Goal: Task Accomplishment & Management: Use online tool/utility

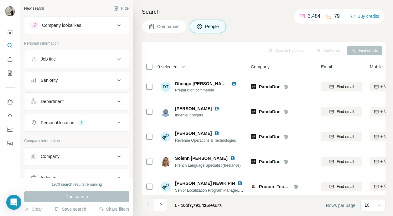
click at [73, 152] on button "Company" at bounding box center [76, 156] width 104 height 15
click at [67, 172] on div "Select a company name or website" at bounding box center [77, 171] width 92 height 8
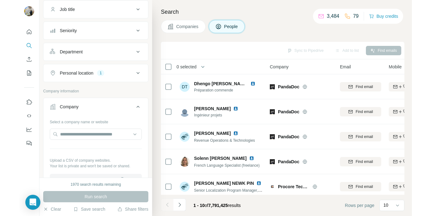
scroll to position [50, 0]
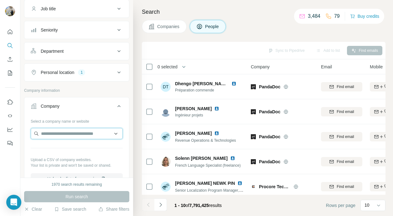
click at [66, 138] on input "text" at bounding box center [77, 133] width 92 height 11
paste input "**********"
type input "**********"
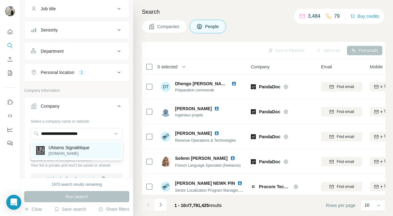
click at [79, 149] on p "UNsens Signalétique" at bounding box center [68, 148] width 41 height 6
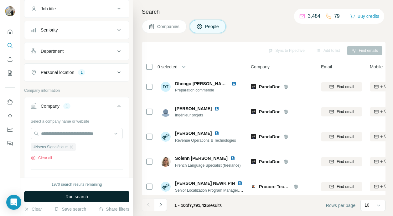
click at [75, 195] on span "Run search" at bounding box center [76, 197] width 23 height 6
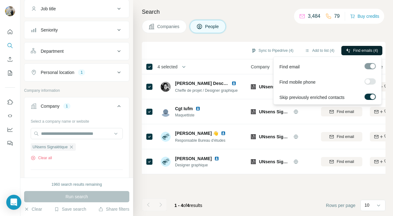
click at [359, 53] on span "Find emails (4)" at bounding box center [365, 51] width 25 height 6
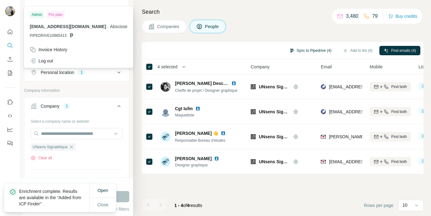
click at [300, 50] on button "Sync to Pipedrive (4)" at bounding box center [310, 50] width 51 height 9
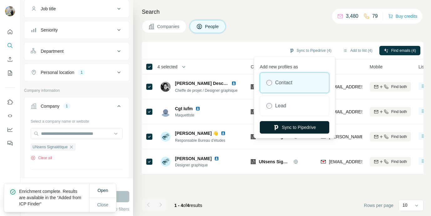
click at [292, 127] on button "Sync to Pipedrive" at bounding box center [294, 127] width 69 height 13
